Goal: Navigation & Orientation: Find specific page/section

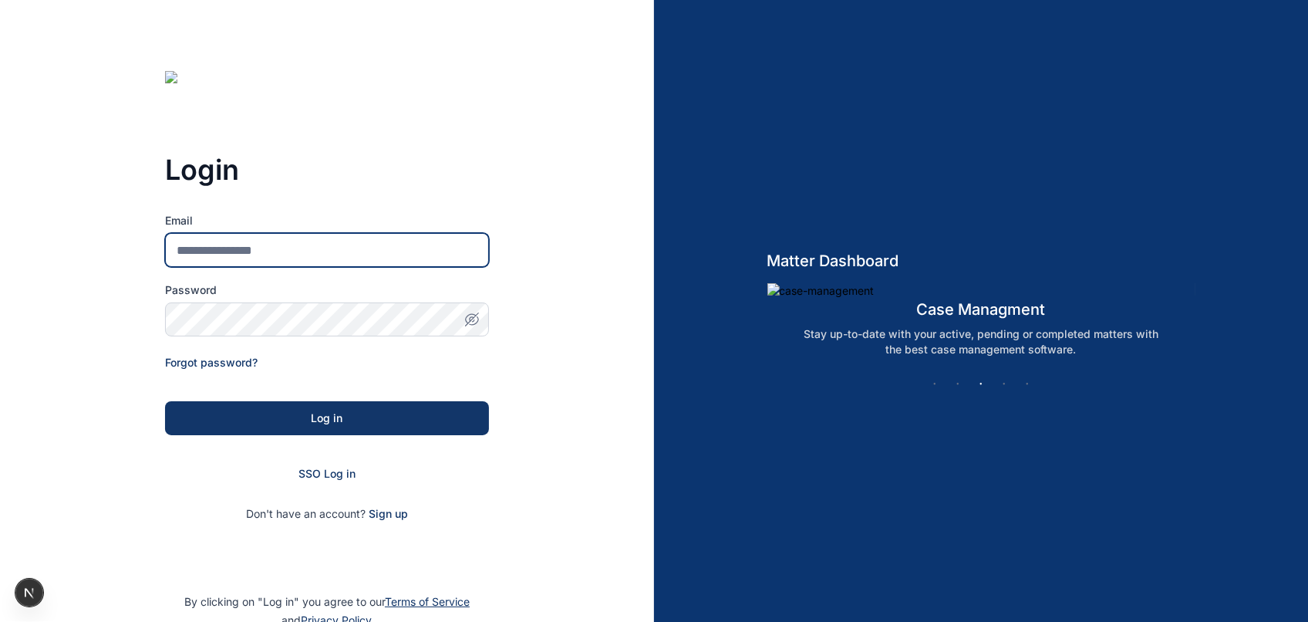
click at [232, 253] on input "Email" at bounding box center [327, 250] width 324 height 34
type input "**********"
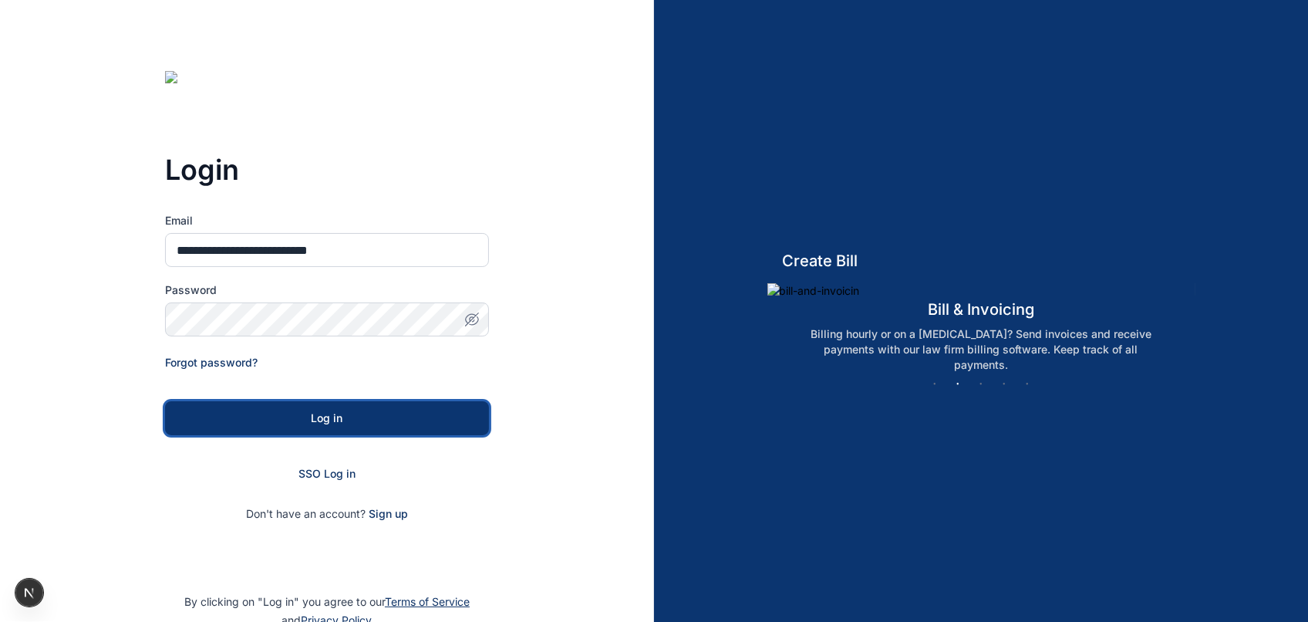
click at [278, 410] on div "Log in" at bounding box center [327, 417] width 275 height 15
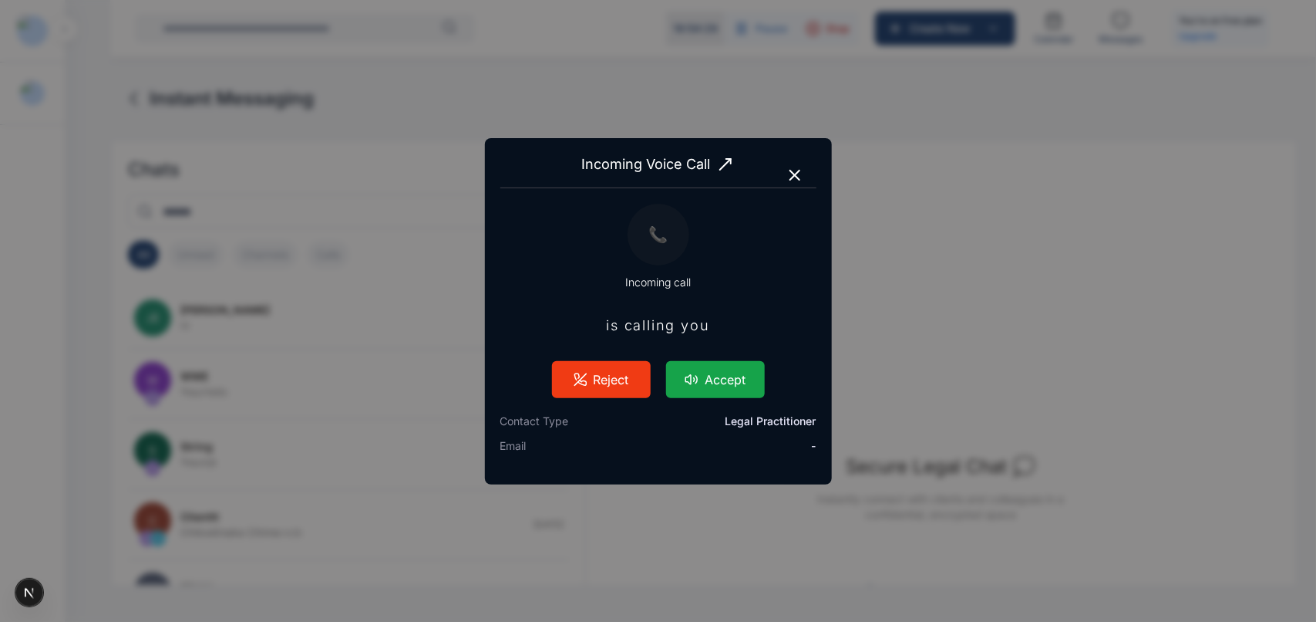
click at [722, 371] on button "Accept" at bounding box center [715, 379] width 99 height 37
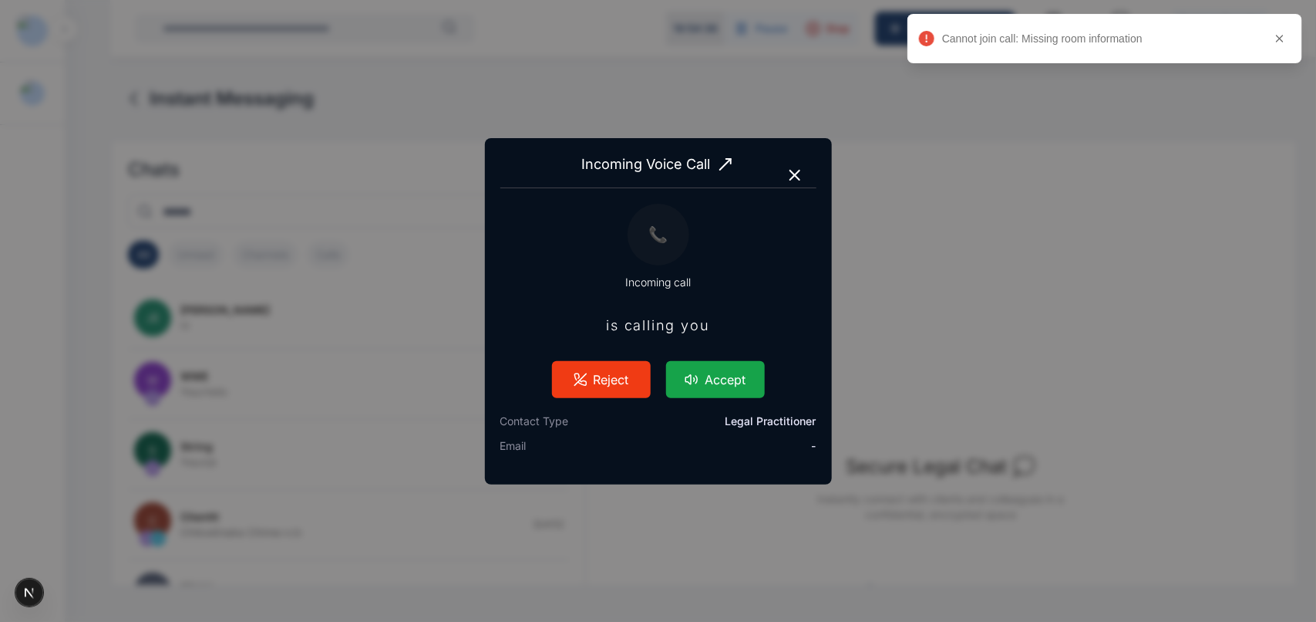
click at [722, 371] on button "Accept" at bounding box center [715, 379] width 99 height 37
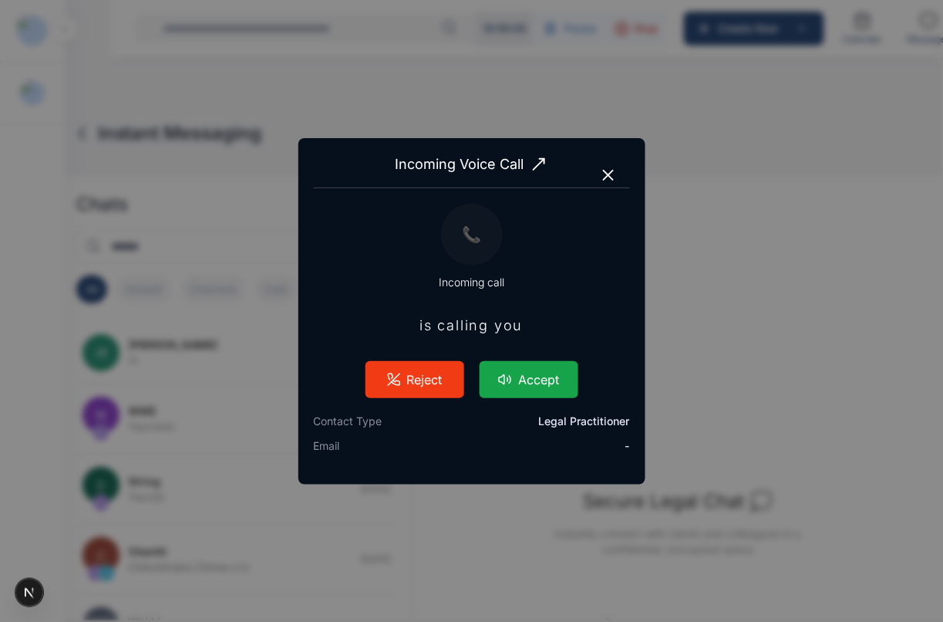
click at [533, 386] on button "Accept" at bounding box center [529, 379] width 99 height 37
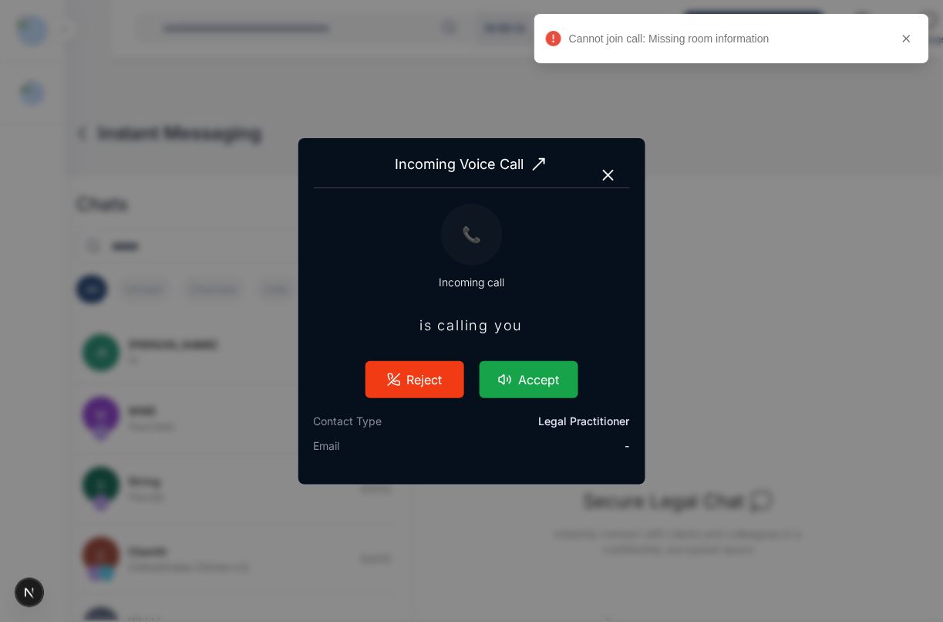
click at [550, 379] on button "Accept" at bounding box center [529, 379] width 99 height 37
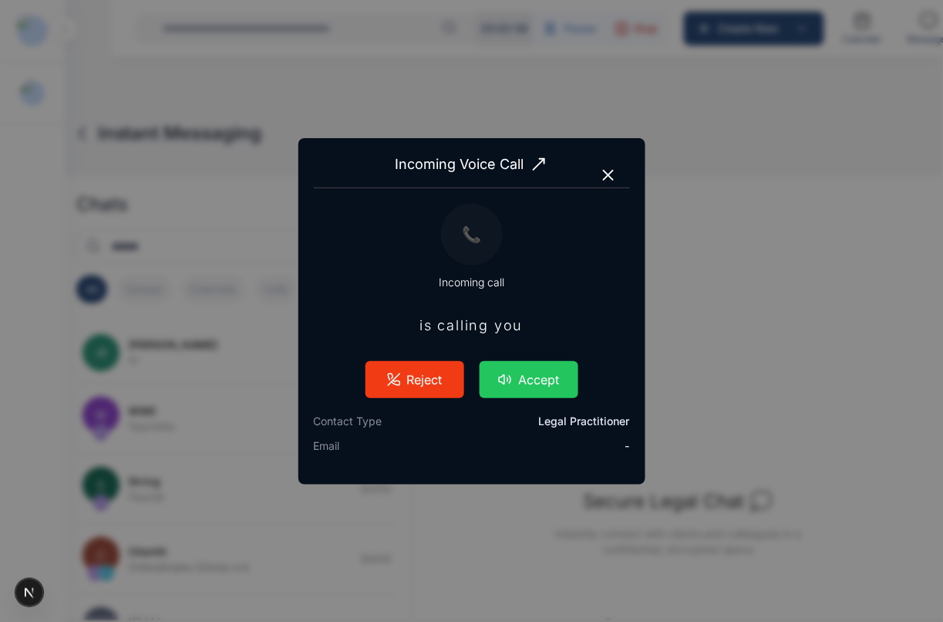
click at [610, 176] on icon "button" at bounding box center [608, 174] width 9 height 9
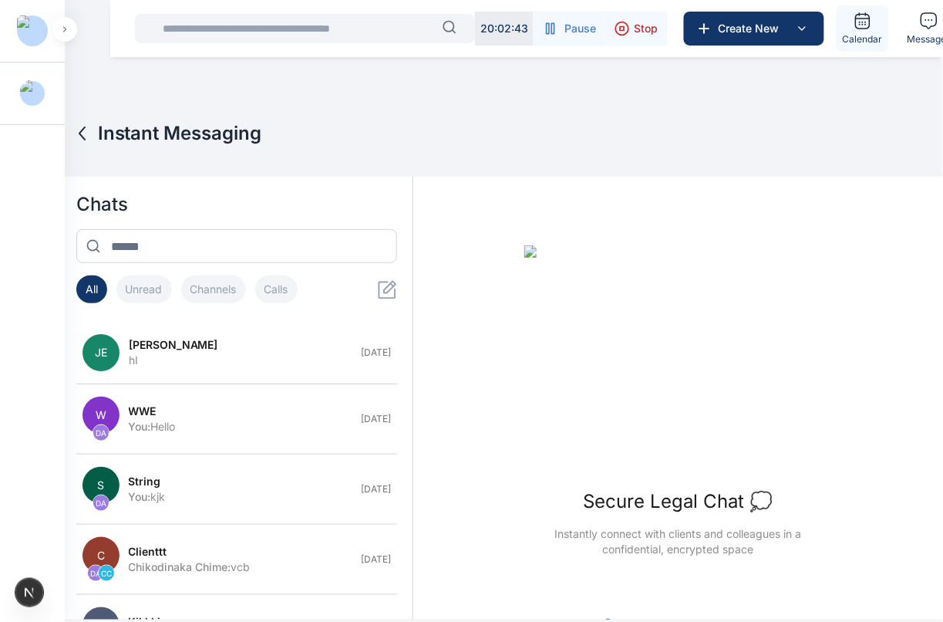
click at [861, 33] on span "Calendar" at bounding box center [863, 39] width 40 height 12
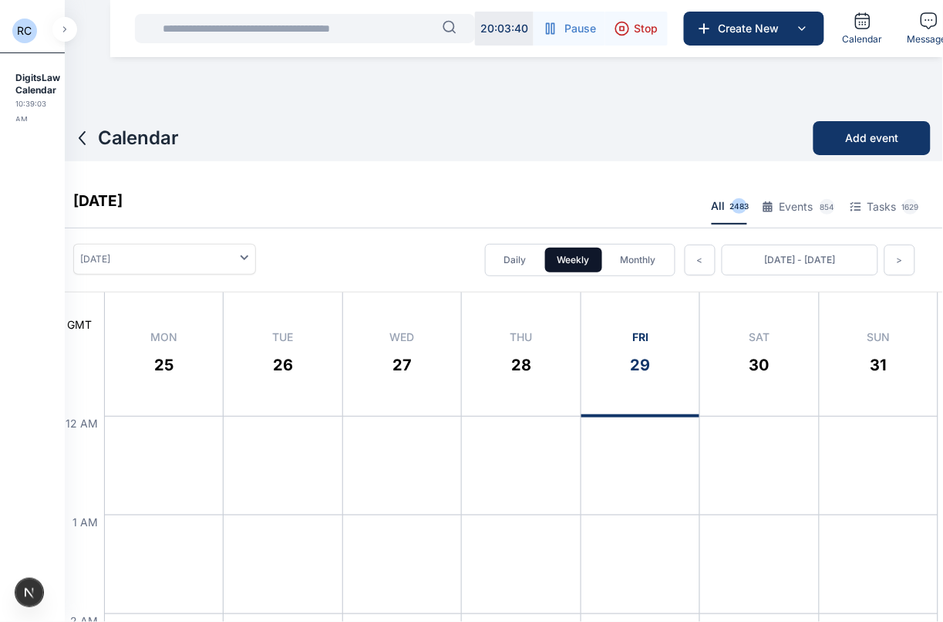
click at [614, 271] on button "Monthly" at bounding box center [638, 260] width 60 height 25
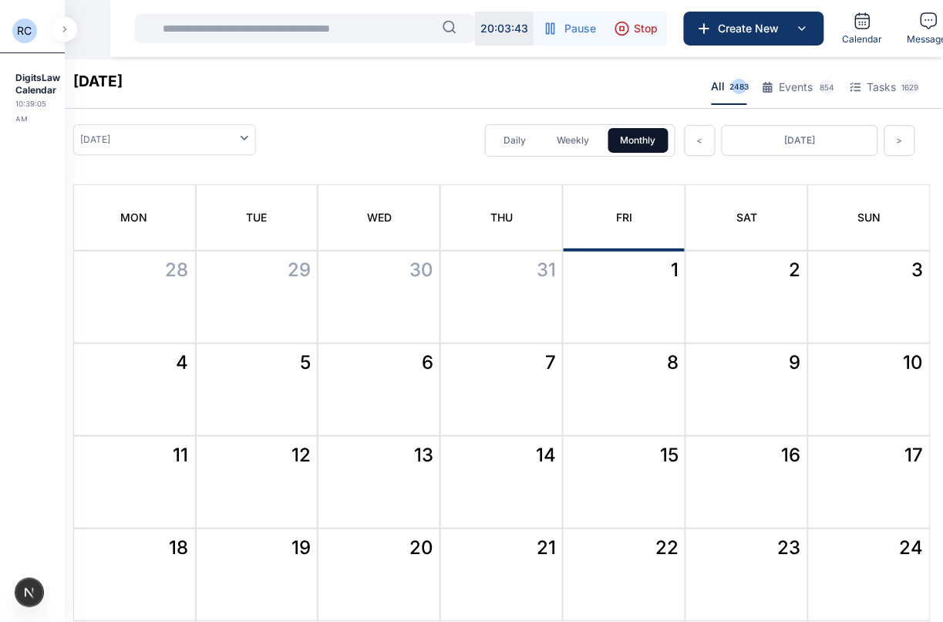
scroll to position [118, 0]
click at [686, 147] on button "<" at bounding box center [700, 141] width 31 height 31
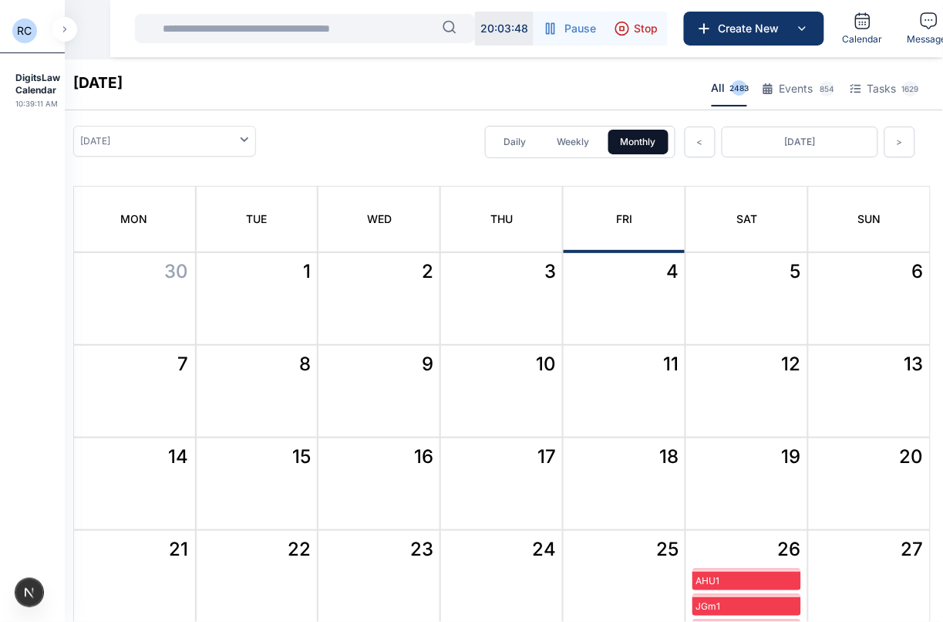
click at [686, 147] on button "<" at bounding box center [700, 141] width 31 height 31
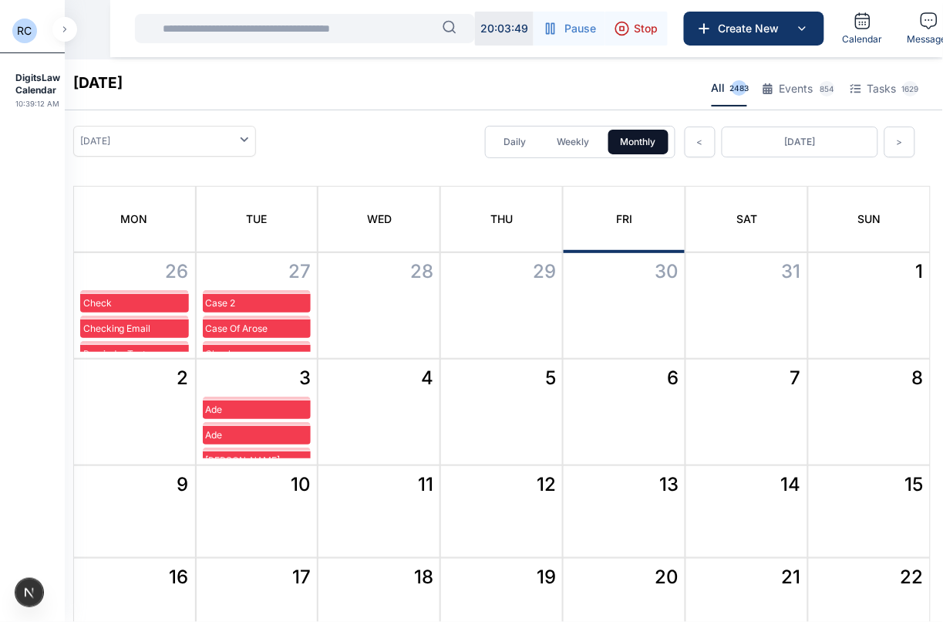
click at [686, 147] on button "<" at bounding box center [700, 141] width 31 height 31
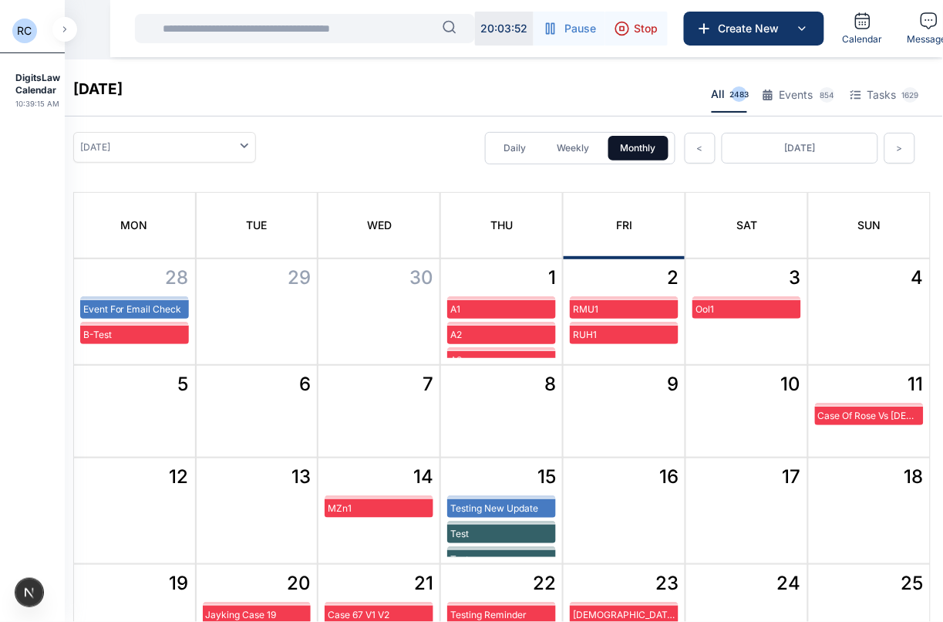
scroll to position [113, 0]
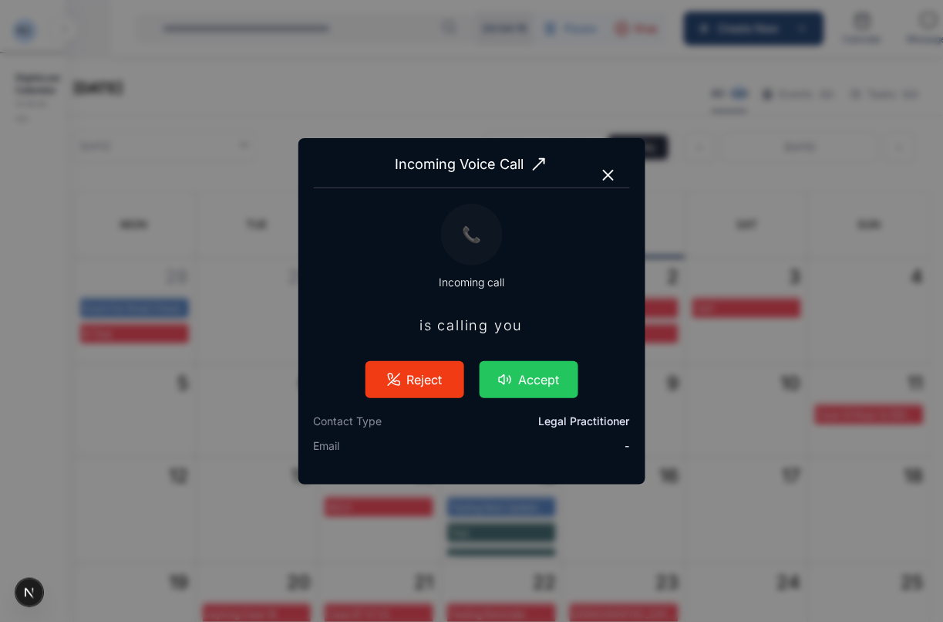
click at [605, 172] on icon "button" at bounding box center [608, 174] width 9 height 9
